Goal: Entertainment & Leisure: Consume media (video, audio)

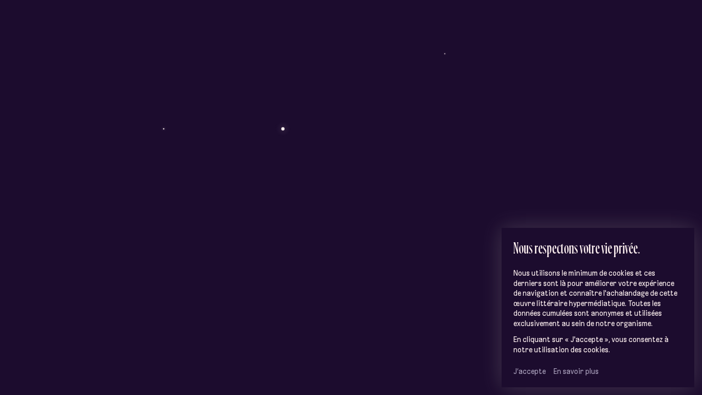
click at [523, 370] on span "J’accepte" at bounding box center [530, 371] width 32 height 9
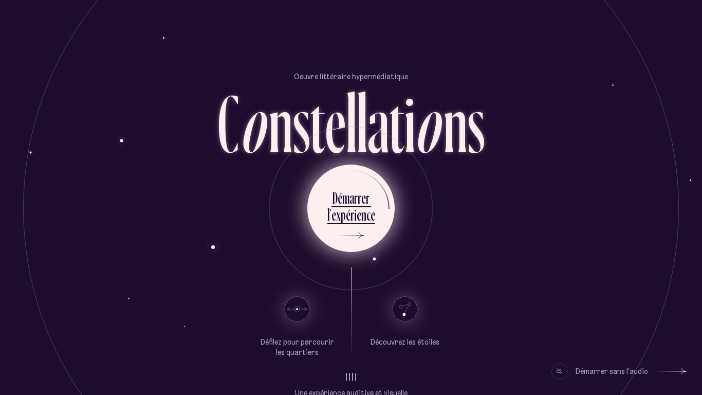
click at [363, 221] on div "n" at bounding box center [364, 215] width 5 height 20
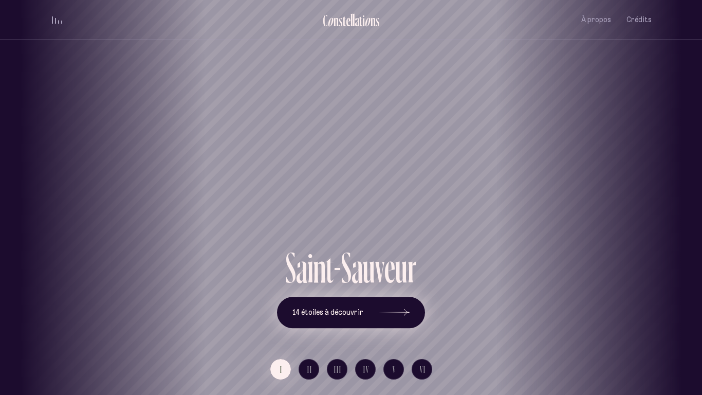
click at [418, 317] on button "14 étoiles à découvrir" at bounding box center [351, 313] width 148 height 32
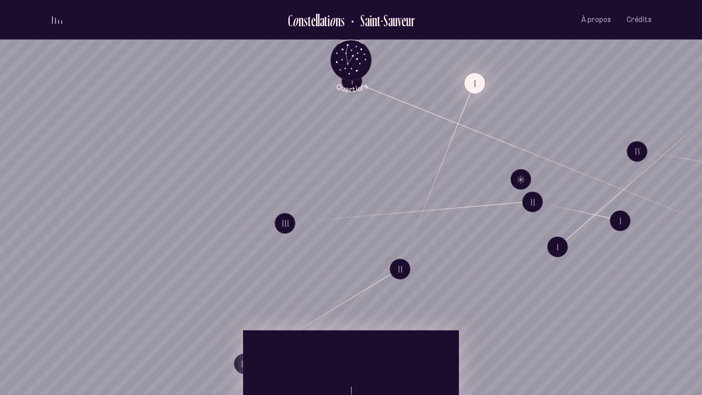
click at [480, 79] on button "I" at bounding box center [475, 83] width 21 height 21
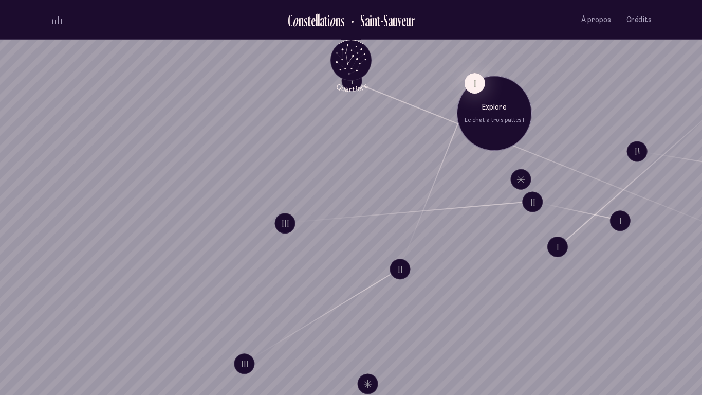
click at [499, 113] on div "Explore Le chat à trois pattes I" at bounding box center [495, 113] width 60 height 22
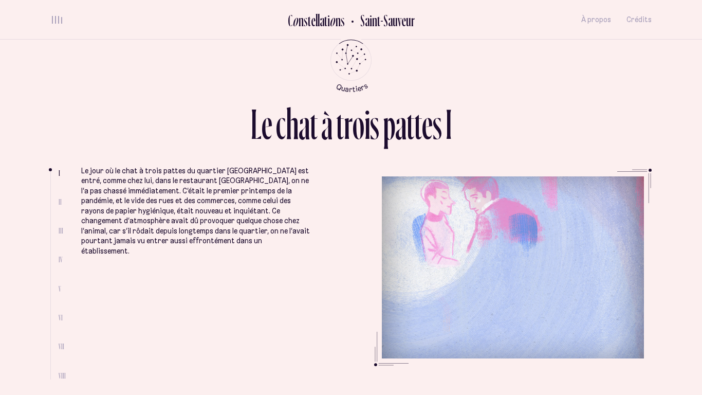
click at [62, 206] on li "II" at bounding box center [62, 201] width 7 height 9
click at [59, 197] on span "II" at bounding box center [60, 201] width 3 height 9
click at [58, 204] on ul at bounding box center [54, 275] width 8 height 208
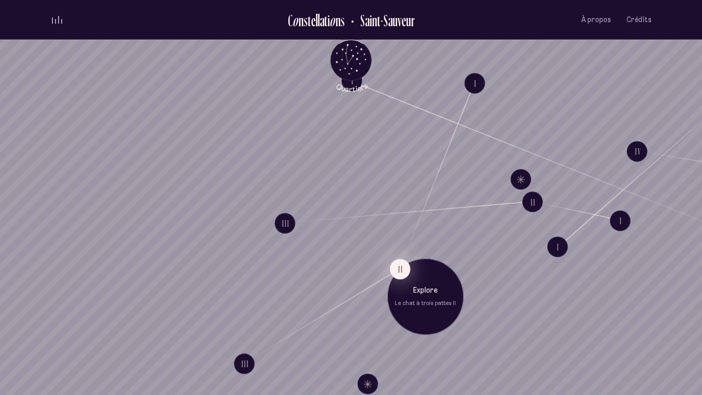
click at [395, 269] on button "II" at bounding box center [400, 269] width 21 height 21
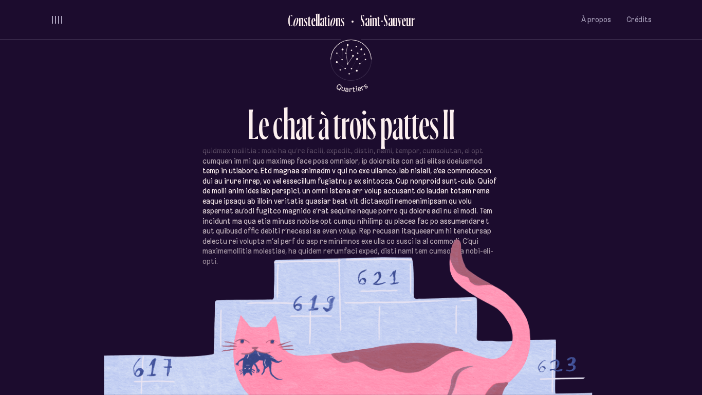
scroll to position [291, 0]
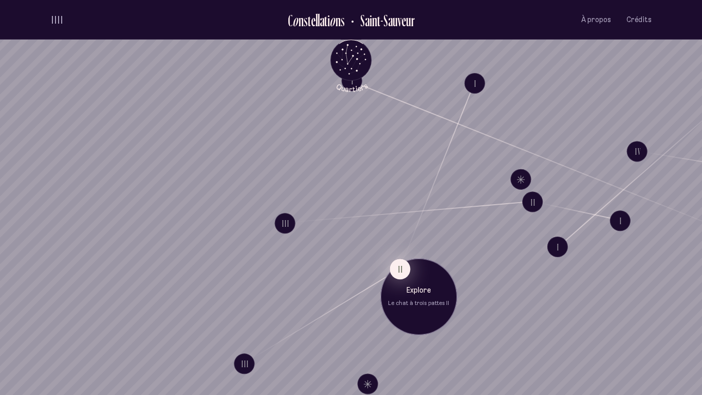
click at [408, 270] on button "II" at bounding box center [400, 269] width 21 height 21
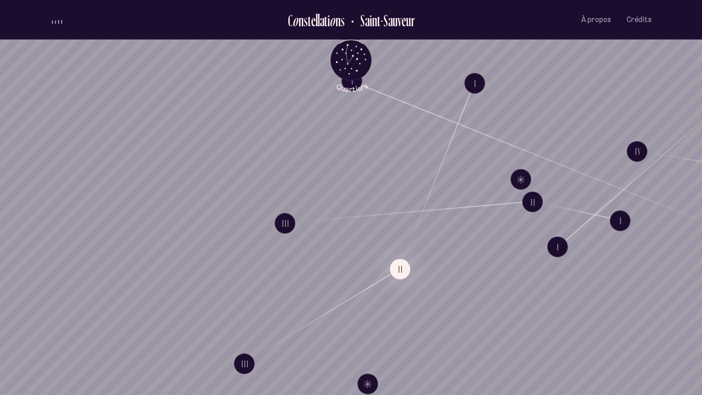
click at [413, 285] on p "Explore" at bounding box center [418, 289] width 61 height 10
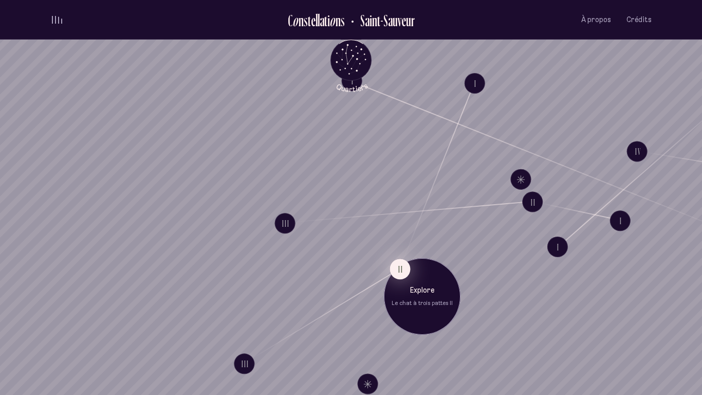
click at [401, 270] on button "II" at bounding box center [400, 269] width 21 height 21
click at [412, 279] on div "Explore Le chat à trois pattes II" at bounding box center [420, 294] width 77 height 77
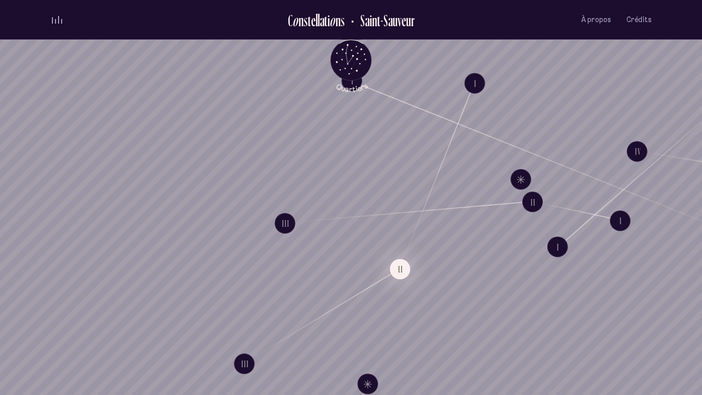
click at [398, 267] on button "II" at bounding box center [400, 269] width 21 height 21
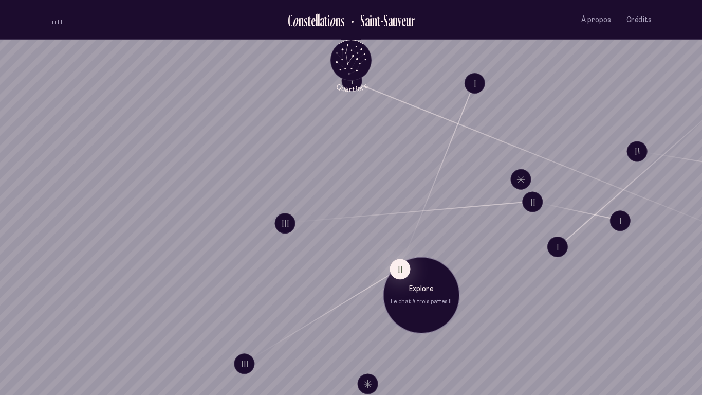
click at [417, 301] on p "Le chat à trois pattes II" at bounding box center [421, 302] width 61 height 8
click at [418, 301] on p "Le chat à trois pattes II" at bounding box center [421, 302] width 61 height 8
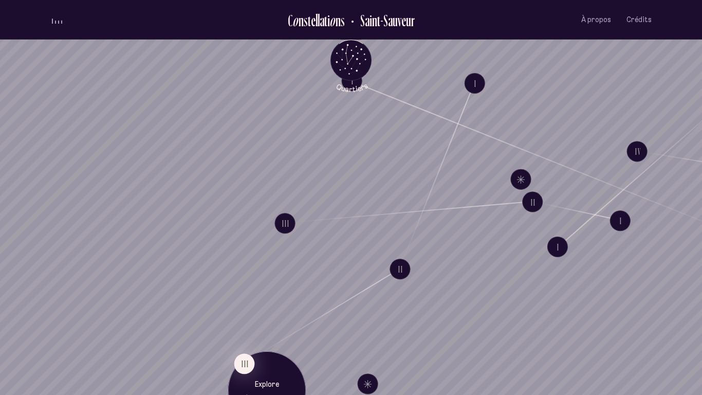
click at [256, 374] on div "Explore Le chat à trois pattes III" at bounding box center [267, 390] width 78 height 78
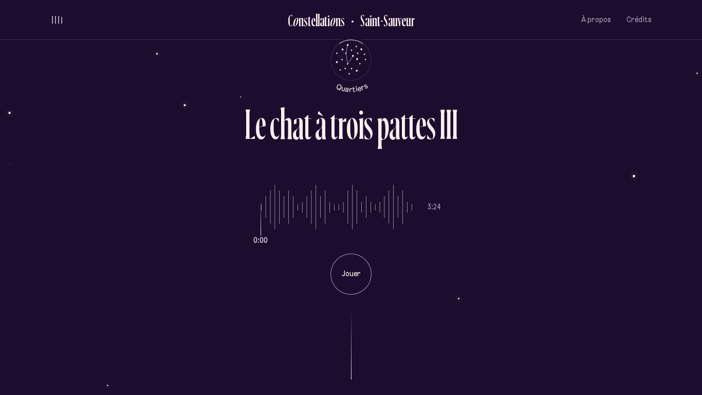
type input "*"
click at [353, 278] on p "Jouer" at bounding box center [351, 274] width 26 height 10
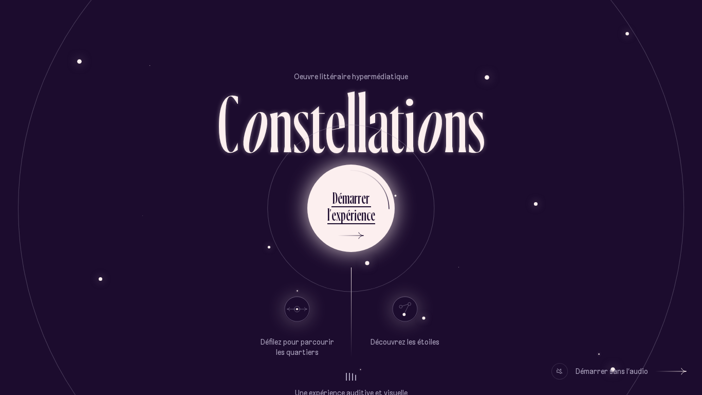
click at [364, 216] on div "n" at bounding box center [364, 215] width 5 height 20
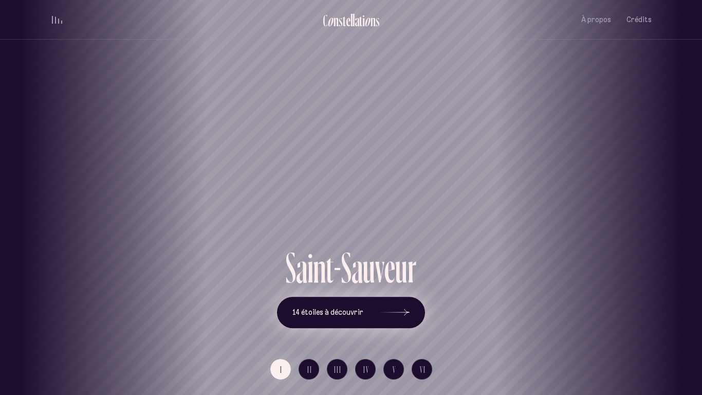
click at [399, 313] on icon at bounding box center [394, 312] width 31 height 77
click at [344, 302] on div "[GEOGRAPHIC_DATA] [GEOGRAPHIC_DATA] [GEOGRAPHIC_DATA][PERSON_NAME][GEOGRAPHIC_D…" at bounding box center [351, 197] width 702 height 395
click at [347, 310] on span "14 étoiles à découvrir" at bounding box center [328, 312] width 71 height 9
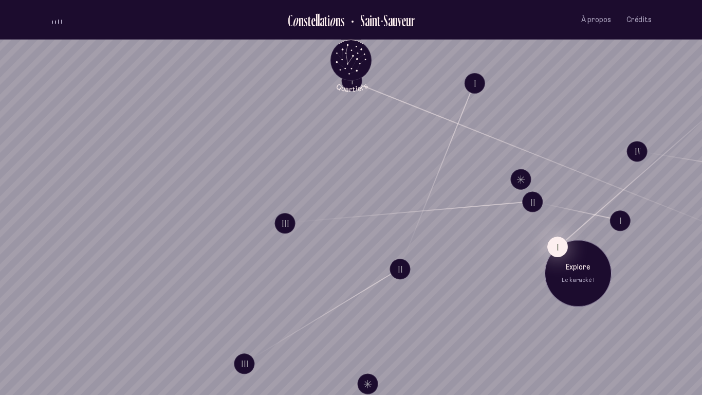
click at [553, 244] on button "I" at bounding box center [558, 247] width 21 height 21
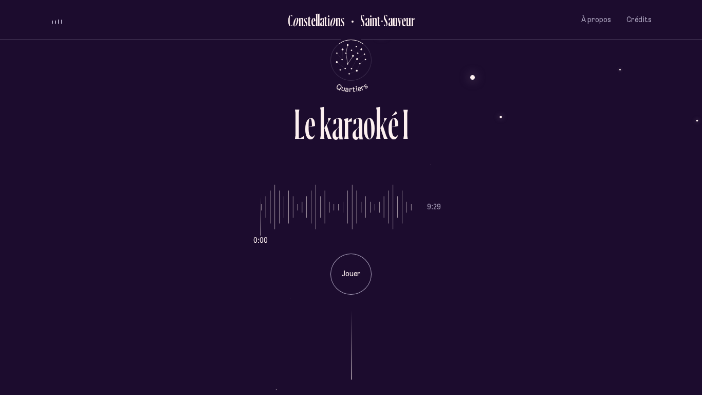
click at [558, 247] on button "I" at bounding box center [558, 247] width 0 height 0
click at [350, 287] on div "Jouer" at bounding box center [351, 274] width 41 height 41
type input "*"
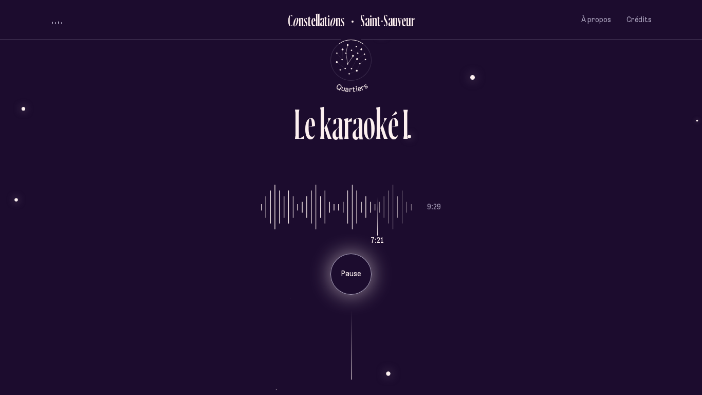
click at [359, 281] on div "Pause" at bounding box center [351, 274] width 41 height 41
click at [347, 273] on p "Jouer" at bounding box center [351, 274] width 26 height 10
click at [351, 269] on p "Pause" at bounding box center [351, 274] width 26 height 10
